Goal: Transaction & Acquisition: Subscribe to service/newsletter

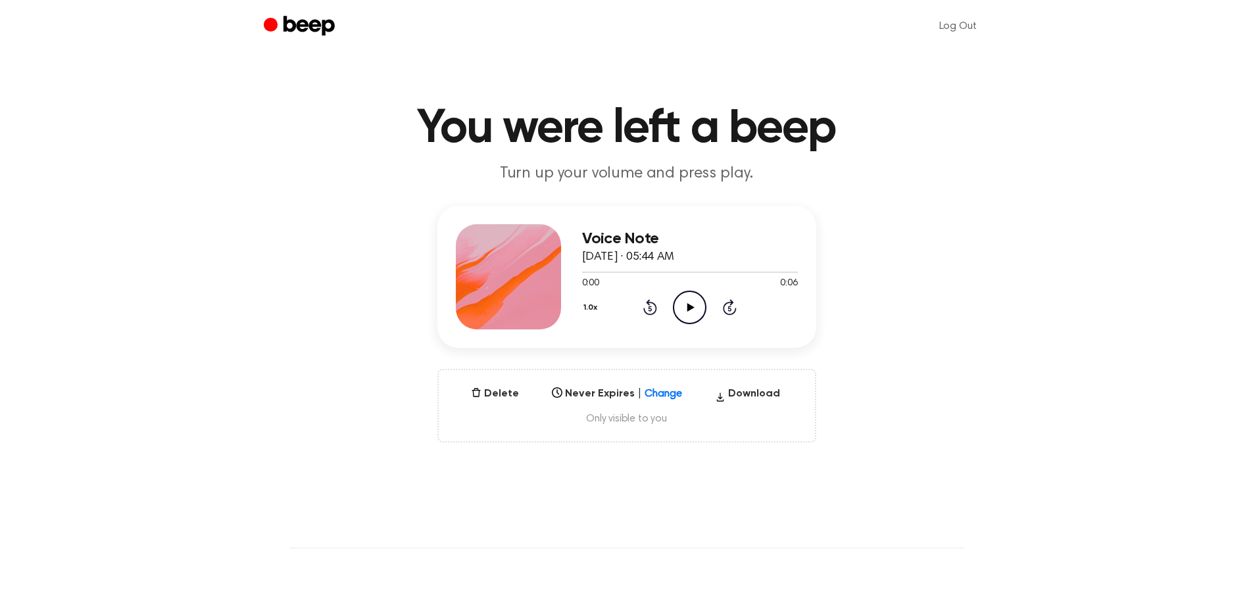
click at [694, 311] on icon "Play Audio" at bounding box center [690, 308] width 34 height 34
click at [965, 28] on link "Log Out" at bounding box center [958, 27] width 64 height 32
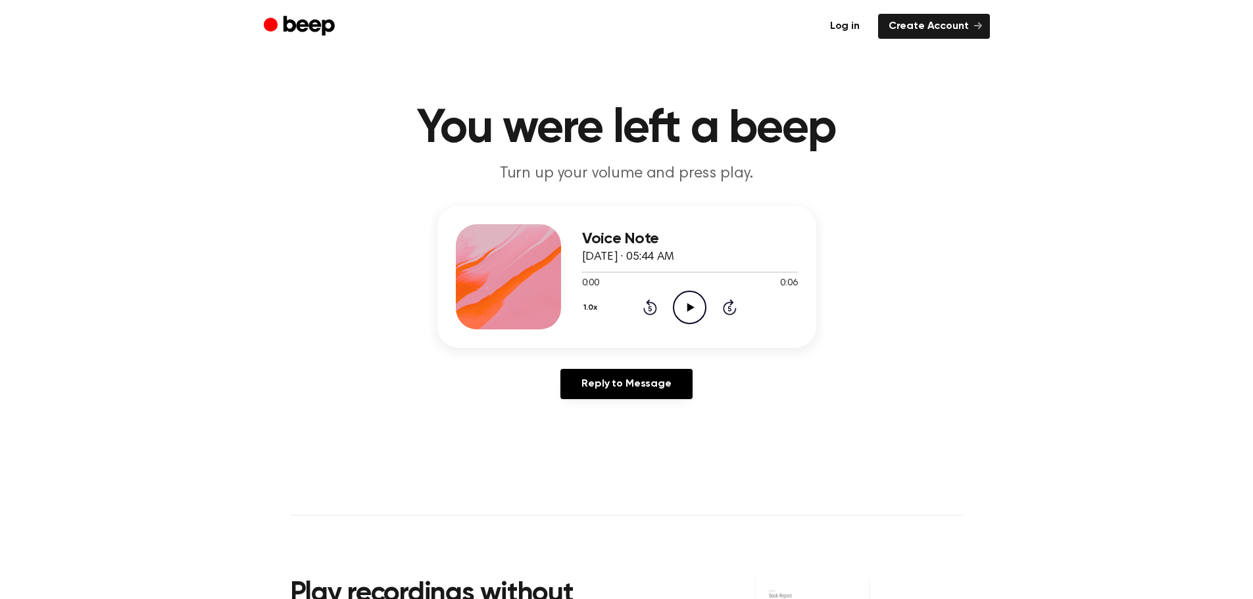
click at [838, 26] on link "Log in" at bounding box center [845, 26] width 51 height 25
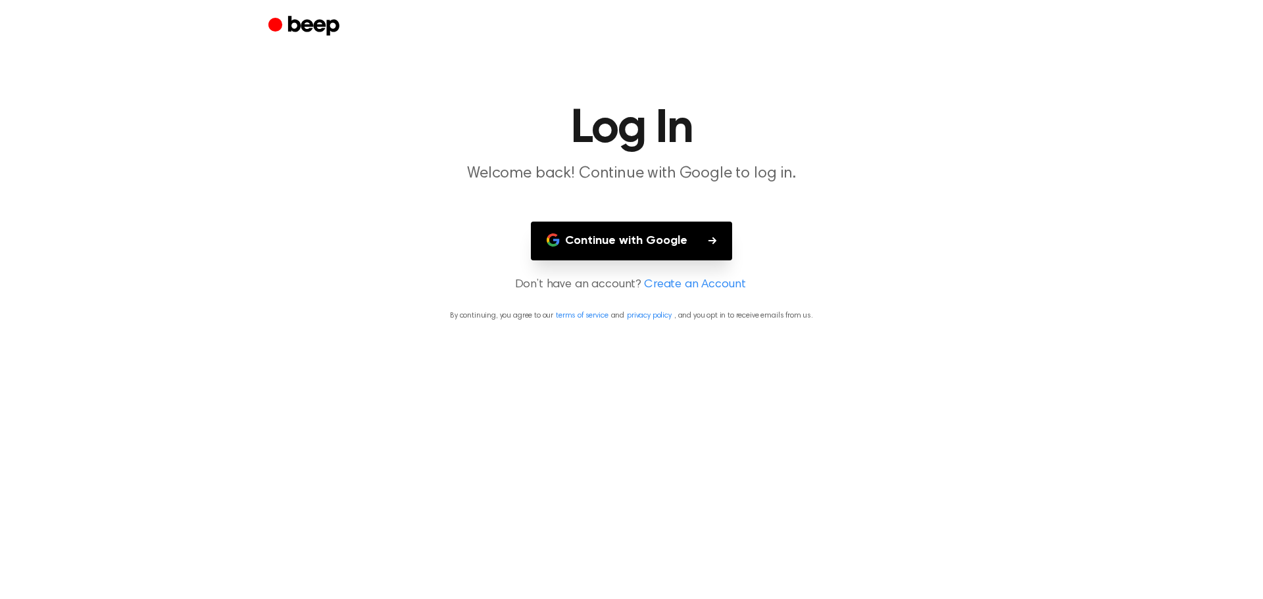
click at [653, 239] on button "Continue with Google" at bounding box center [631, 241] width 201 height 39
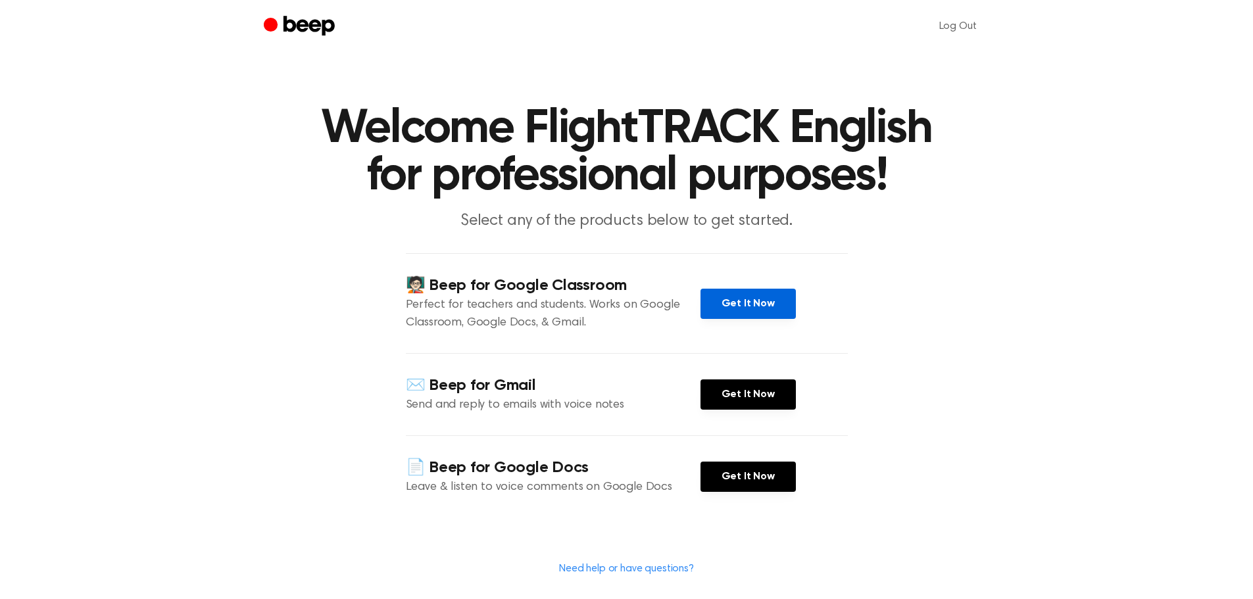
click at [740, 305] on link "Get It Now" at bounding box center [748, 304] width 95 height 30
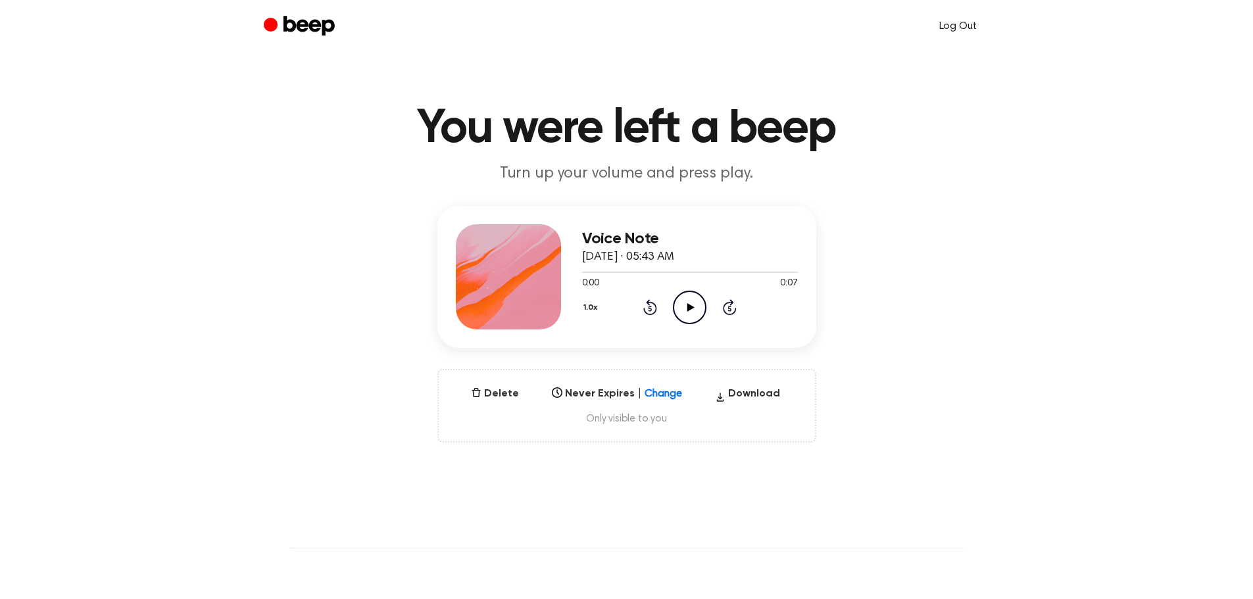
click at [960, 28] on link "Log Out" at bounding box center [958, 27] width 64 height 32
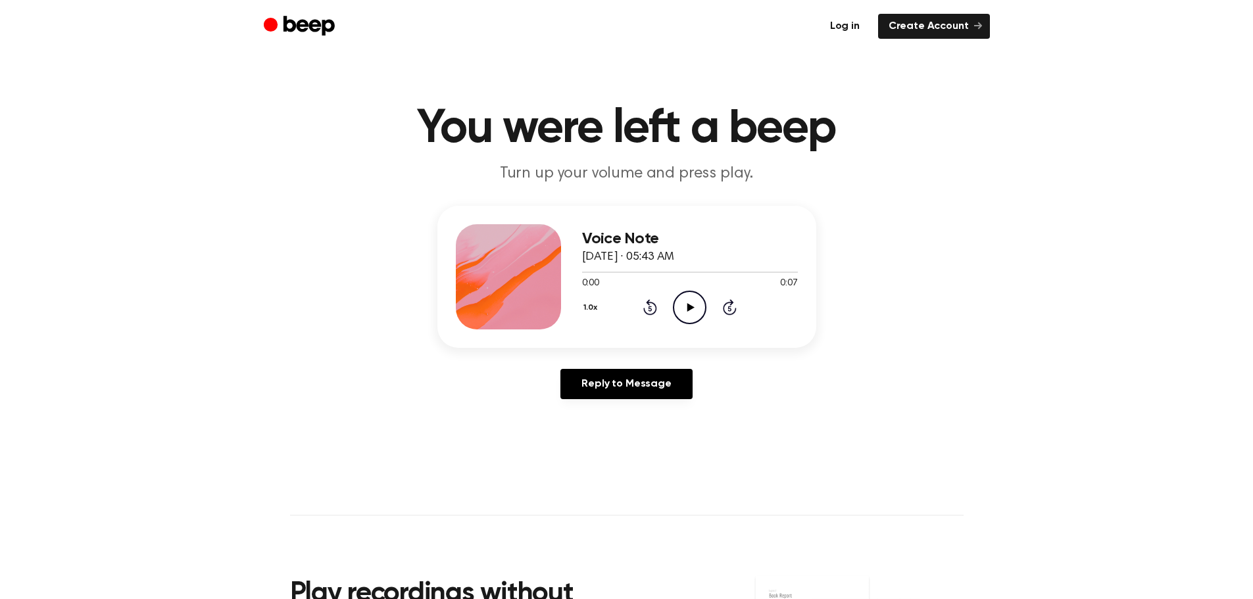
click at [838, 27] on link "Log in" at bounding box center [845, 26] width 51 height 25
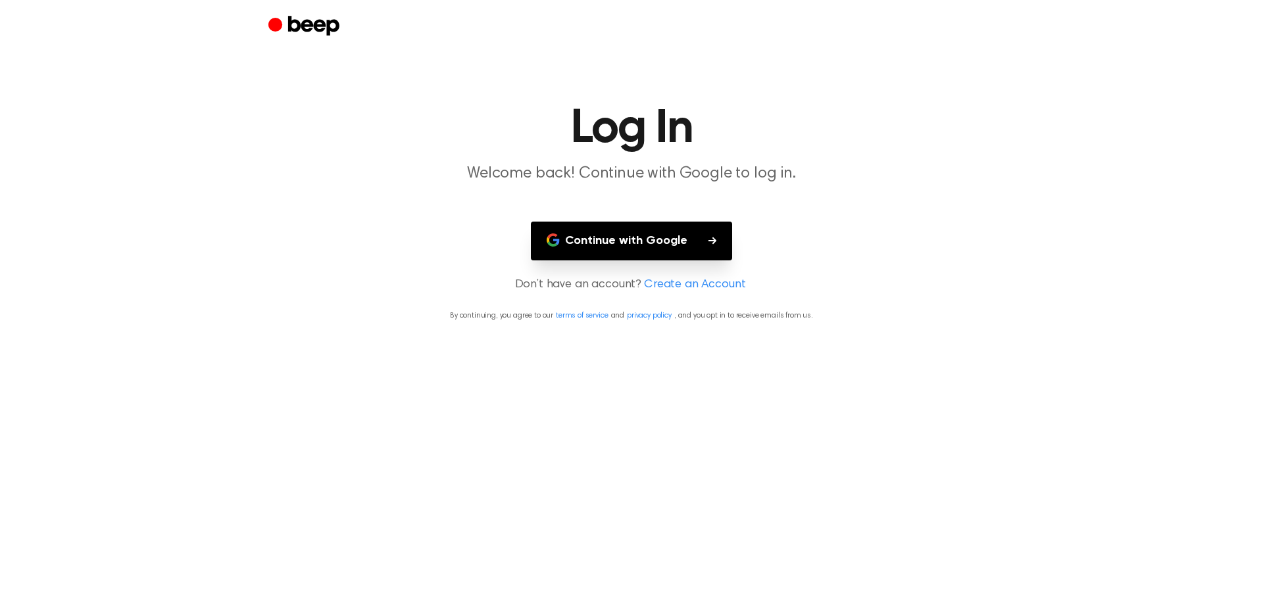
click at [641, 243] on button "Continue with Google" at bounding box center [631, 241] width 201 height 39
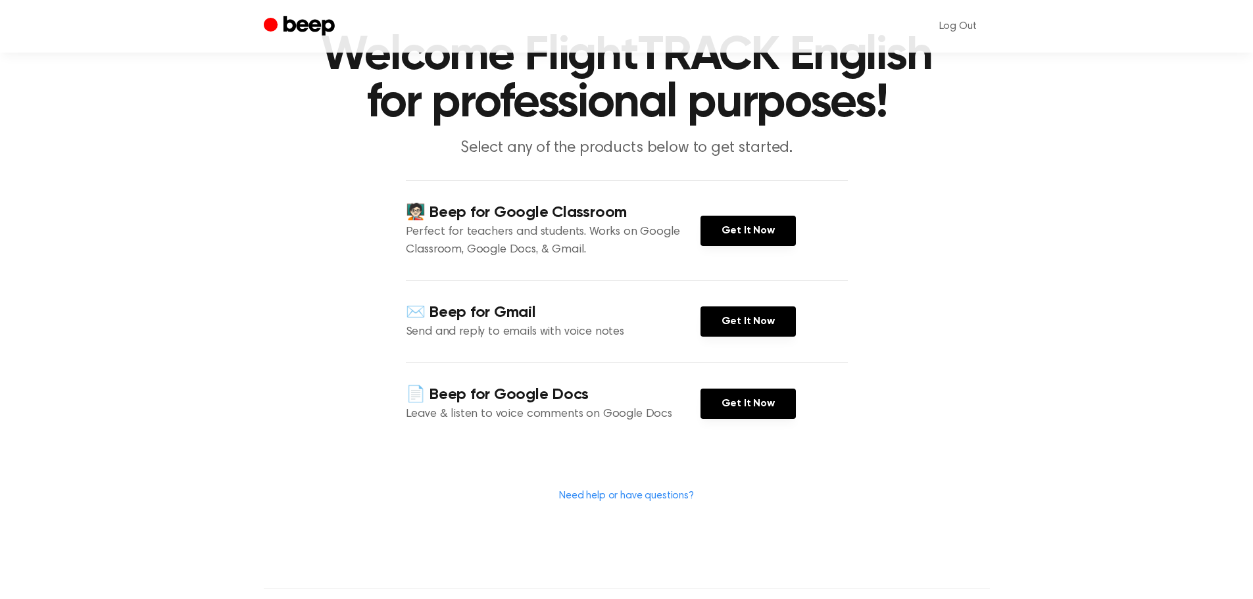
scroll to position [66, 0]
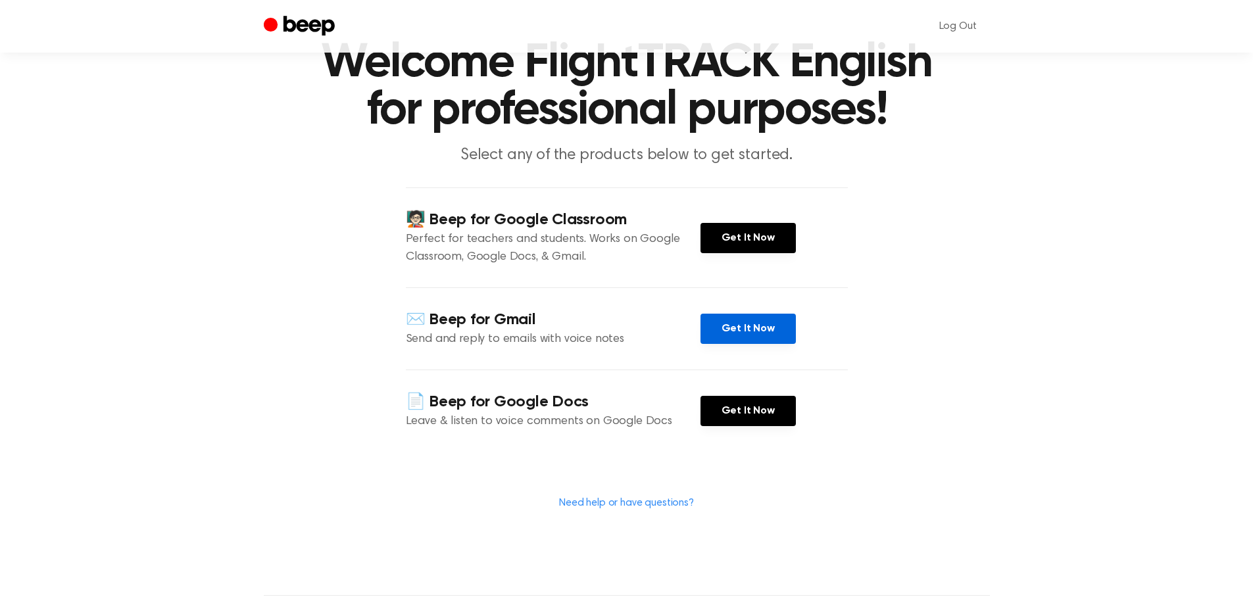
click at [734, 326] on link "Get It Now" at bounding box center [748, 329] width 95 height 30
